Goal: Information Seeking & Learning: Understand process/instructions

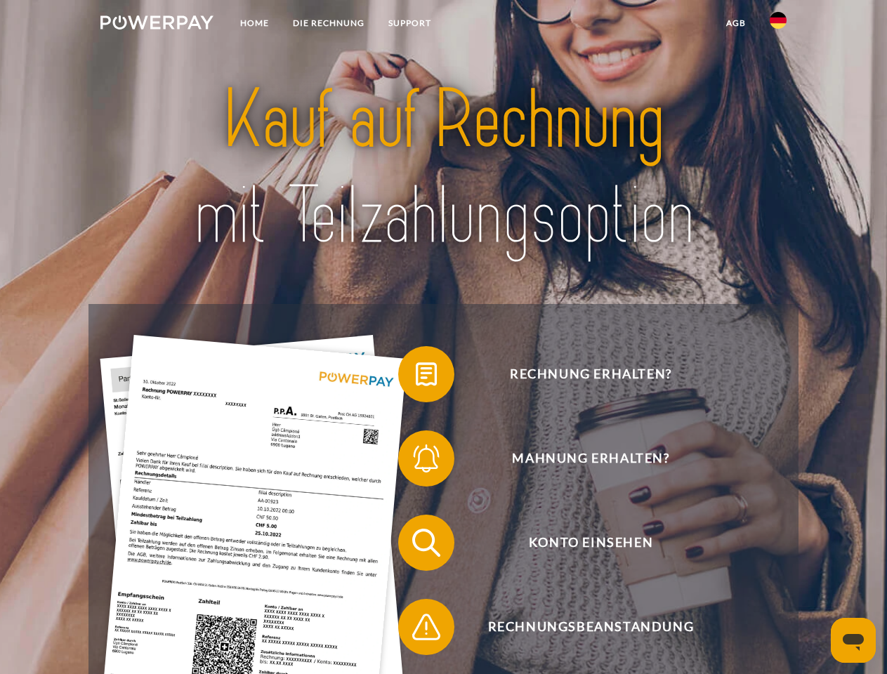
click at [157, 25] on img at bounding box center [156, 22] width 113 height 14
click at [778, 25] on img at bounding box center [778, 20] width 17 height 17
click at [735, 23] on link "agb" at bounding box center [736, 23] width 44 height 25
click at [416, 377] on span at bounding box center [405, 374] width 70 height 70
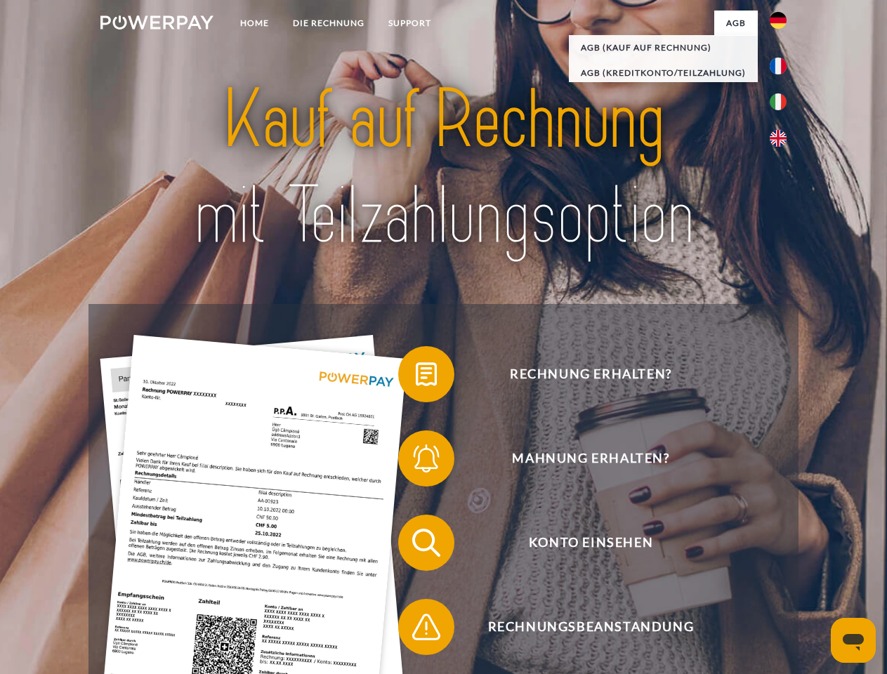
click at [416, 461] on span at bounding box center [405, 458] width 70 height 70
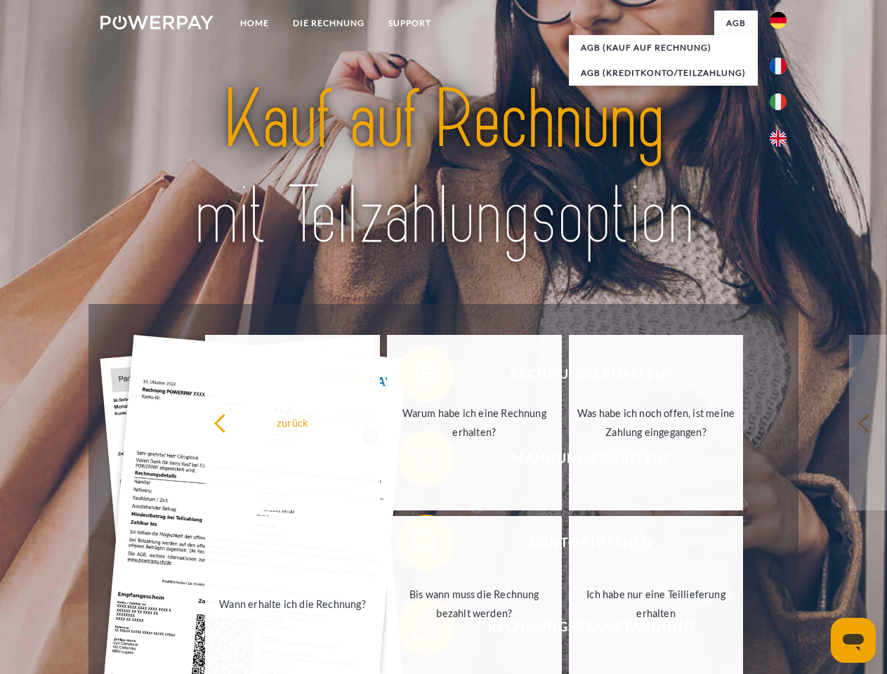
click at [416, 546] on link "Bis wann muss die Rechnung bezahlt werden?" at bounding box center [474, 604] width 175 height 176
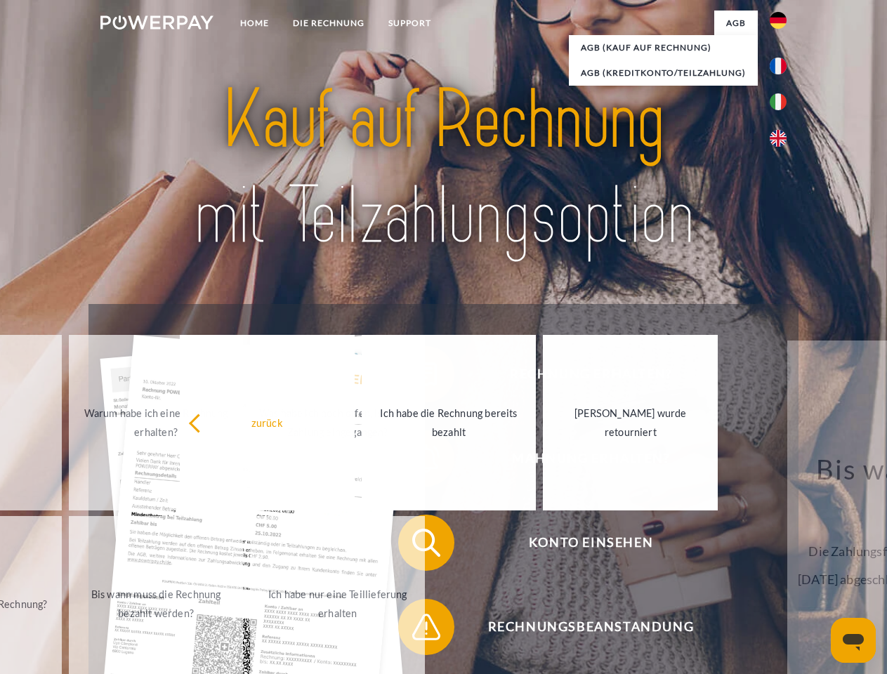
click at [416, 630] on span at bounding box center [405, 627] width 70 height 70
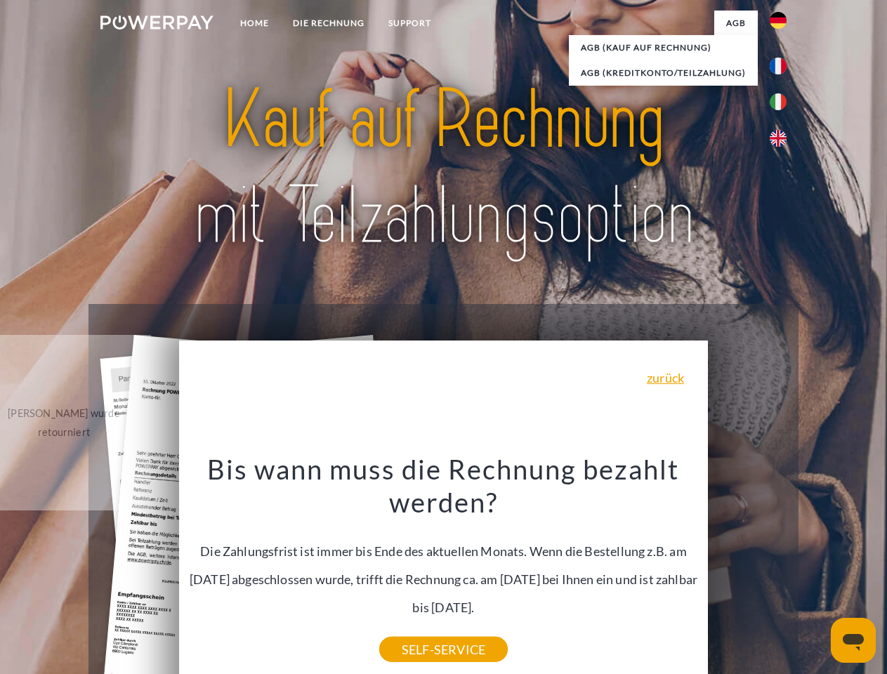
click at [853, 640] on icon "Messaging-Fenster öffnen" at bounding box center [853, 642] width 21 height 17
